Goal: Find specific page/section

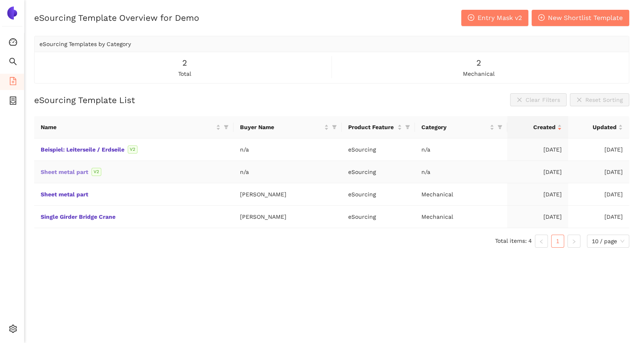
click at [0, 0] on link "Sheet metal part" at bounding box center [0, 0] width 0 height 0
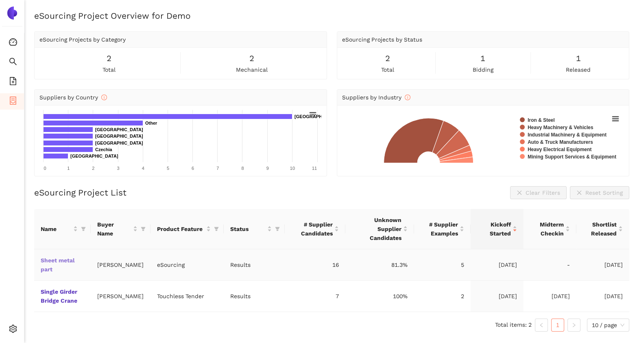
click at [0, 0] on link "Sheet metal part" at bounding box center [0, 0] width 0 height 0
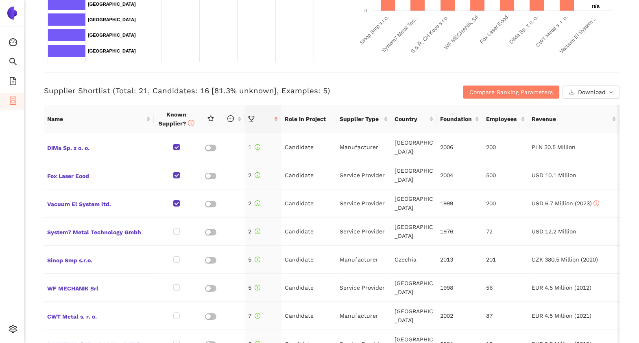
scroll to position [271, 0]
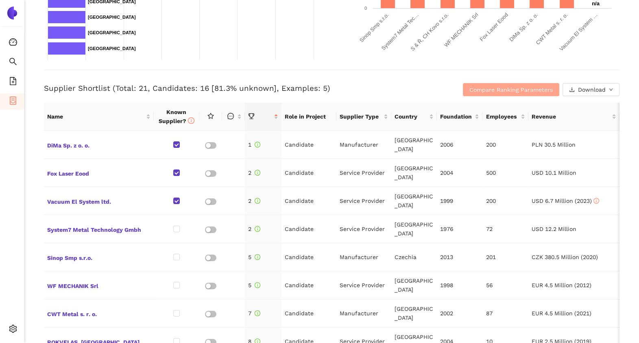
click at [501, 90] on span "Compare Ranking Parameters" at bounding box center [511, 89] width 83 height 9
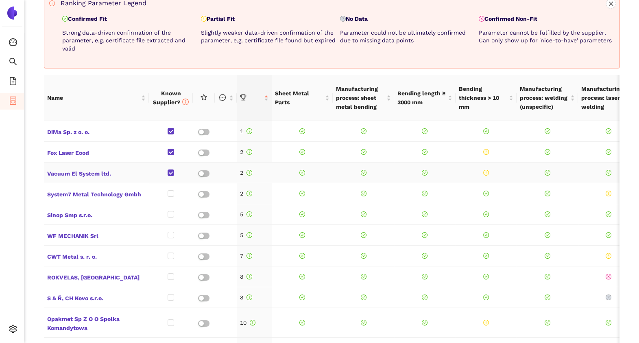
scroll to position [323, 0]
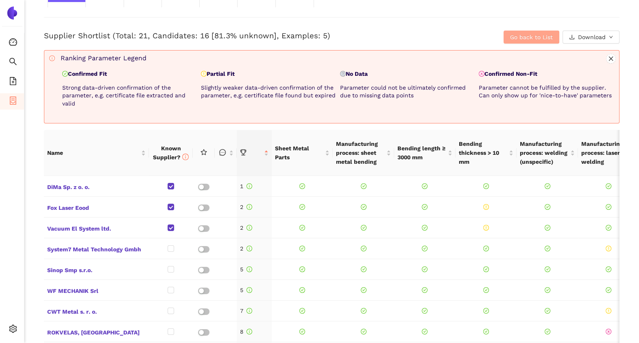
click at [515, 37] on span "Go back to List" at bounding box center [531, 37] width 43 height 9
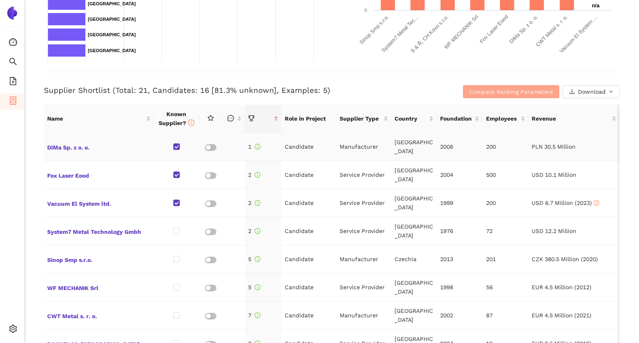
scroll to position [268, 0]
click at [622, 116] on div "Back eSourcing : Sheet metal part Project Timeline Entry Mask Kick-Off Done 16/…" at bounding box center [331, 171] width 615 height 343
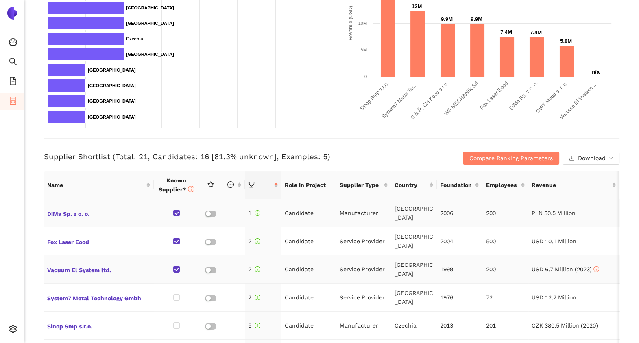
scroll to position [0, 0]
